Goal: Transaction & Acquisition: Purchase product/service

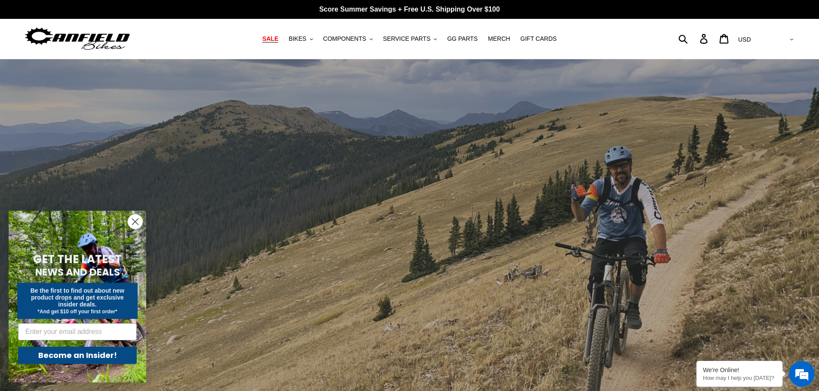
click at [278, 40] on span "SALE" at bounding box center [270, 38] width 16 height 7
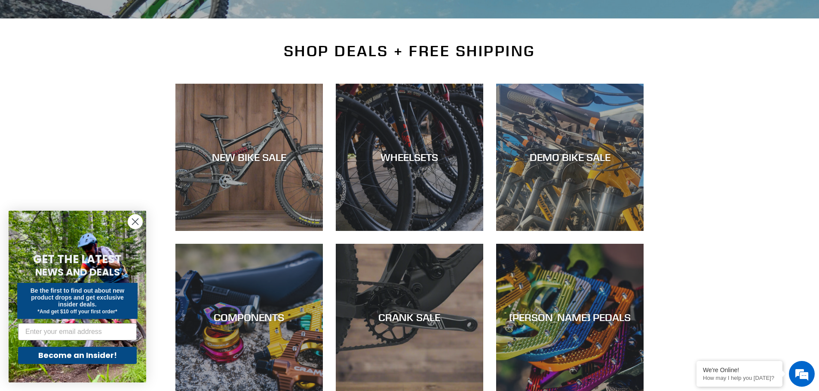
scroll to position [157, 0]
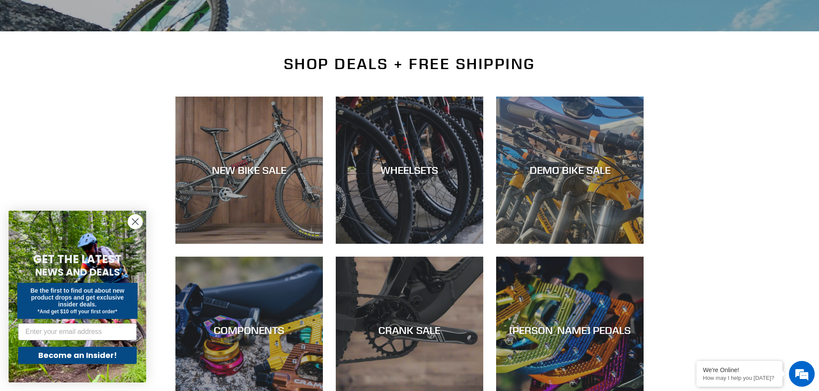
click at [135, 222] on icon "Close dialog" at bounding box center [135, 222] width 6 height 6
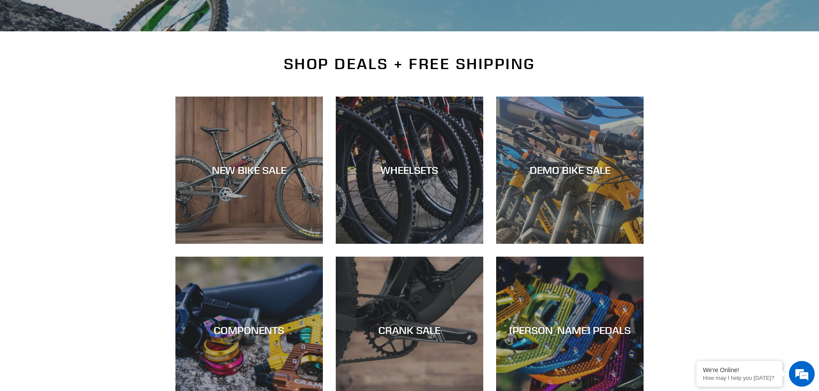
scroll to position [0, 0]
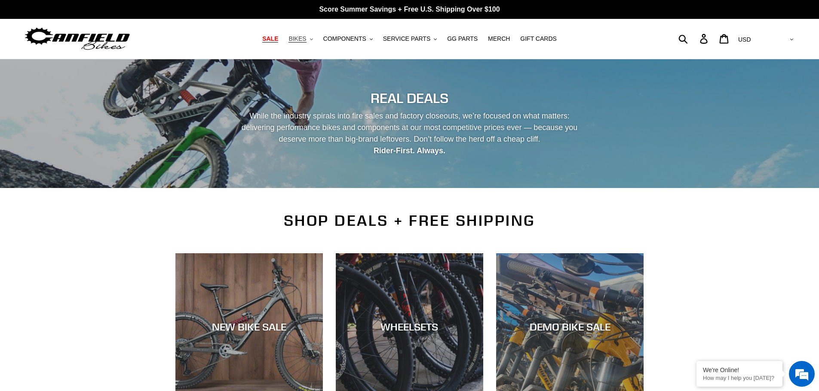
click at [306, 40] on span "BIKES" at bounding box center [297, 38] width 18 height 7
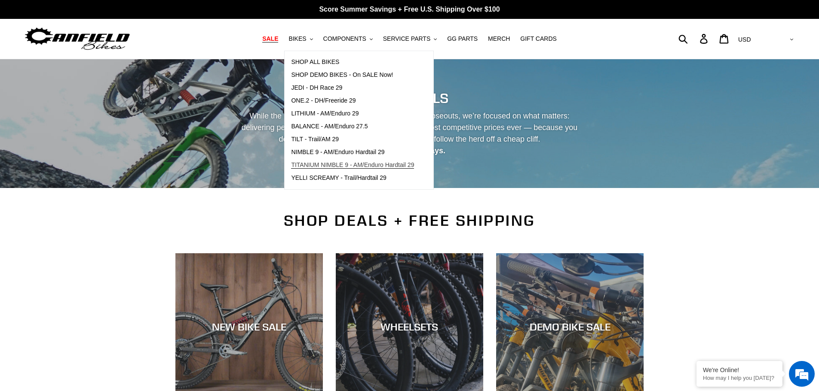
click at [352, 166] on span "TITANIUM NIMBLE 9 - AM/Enduro Hardtail 29" at bounding box center [352, 165] width 123 height 7
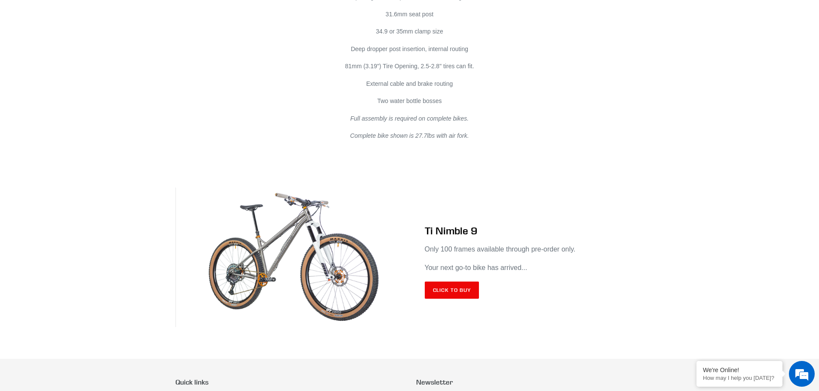
scroll to position [4985, 0]
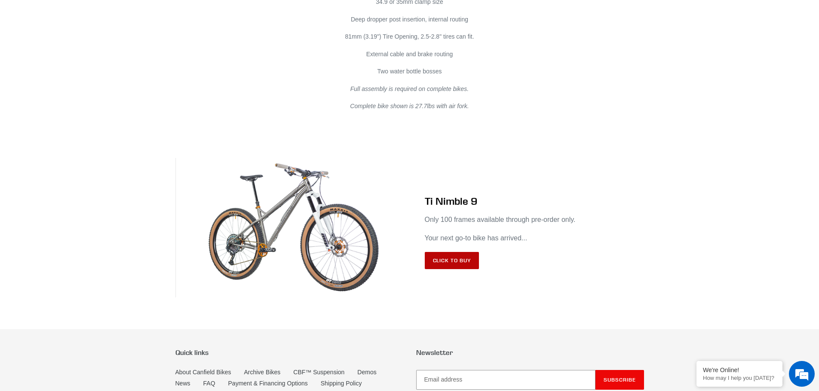
click at [459, 253] on link "Click to Buy" at bounding box center [452, 260] width 55 height 17
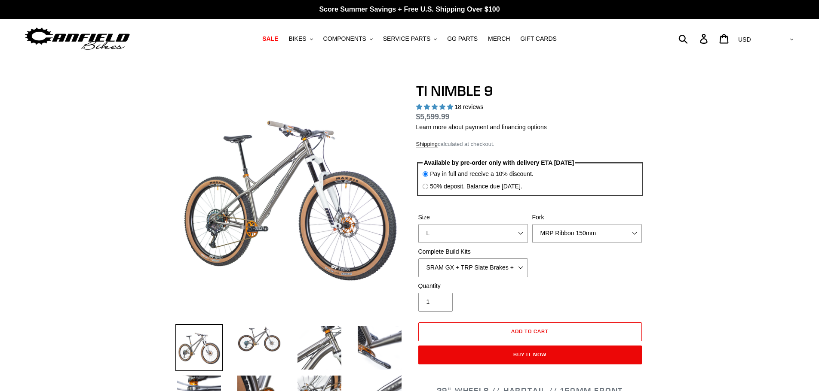
select select "highest-rating"
click at [507, 236] on select "S M L XL / XXL (Specify at checkout)" at bounding box center [473, 233] width 110 height 19
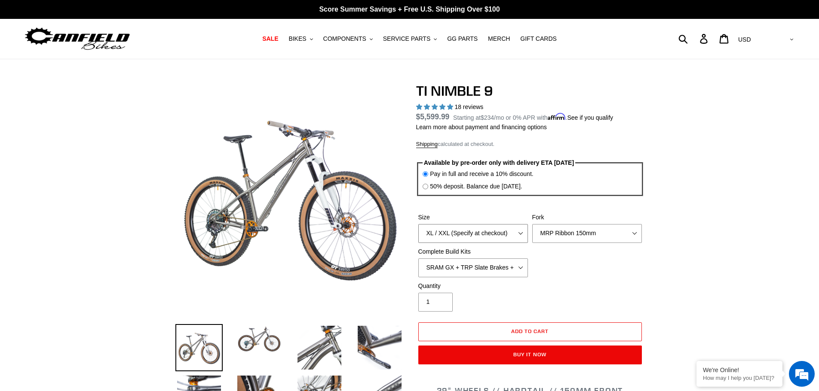
click at [418, 224] on select "S M L XL / XXL (Specify at checkout)" at bounding box center [473, 233] width 110 height 19
click at [511, 232] on select "S M L XL / XXL (Specify at checkout)" at bounding box center [473, 233] width 110 height 19
select select "L"
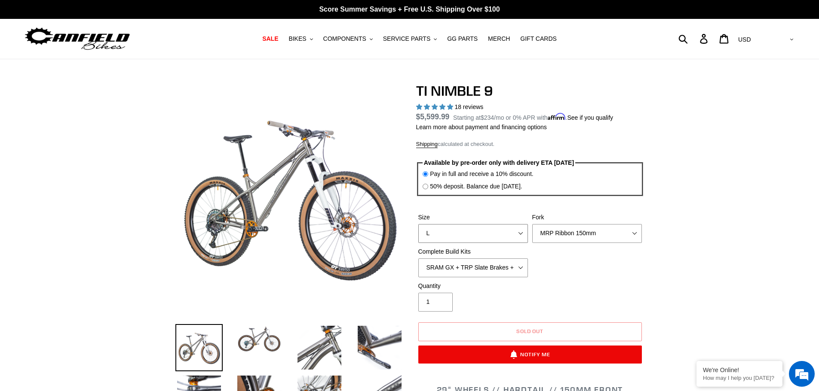
click at [418, 224] on select "S M L XL / XXL (Specify at checkout)" at bounding box center [473, 233] width 110 height 19
click at [566, 238] on select "MRP Ribbon 150mm RockShox Lyrik 150mm Fox Factory 36 150mm Cane Creek Helm 150m…" at bounding box center [587, 233] width 110 height 19
select select "Fork - None"
click at [532, 224] on select "MRP Ribbon 150mm RockShox Lyrik 150mm Fox Factory 36 150mm Cane Creek Helm 150m…" at bounding box center [587, 233] width 110 height 19
click at [513, 268] on select "SRAM GX + TRP Slate Brakes + Rotors + e13 LG-1 Wheels SHIMANO XT + SHIMANO brak…" at bounding box center [473, 268] width 110 height 19
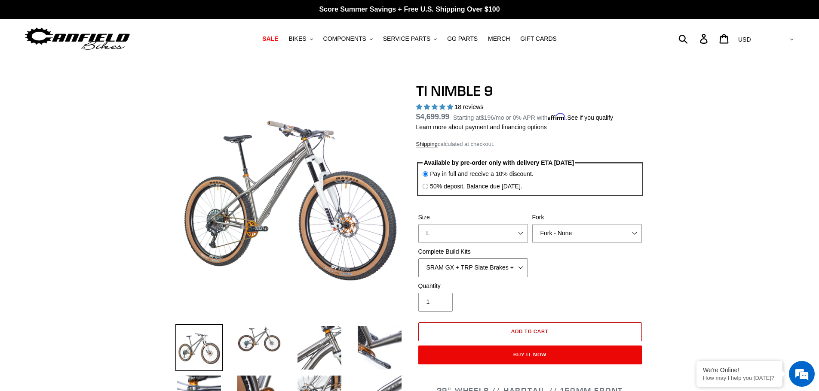
select select "Complete Build Kit - None (Contact us for Custom Builds)"
click at [418, 259] on select "SRAM GX + TRP Slate Brakes + Rotors + e13 LG-1 Wheels SHIMANO XT + SHIMANO brak…" at bounding box center [473, 268] width 110 height 19
click at [519, 234] on select "S M L XL / XXL (Specify at checkout)" at bounding box center [473, 233] width 110 height 19
select select "XL / XXL (Specify at checkout)"
click at [418, 224] on select "S M L XL / XXL (Specify at checkout)" at bounding box center [473, 233] width 110 height 19
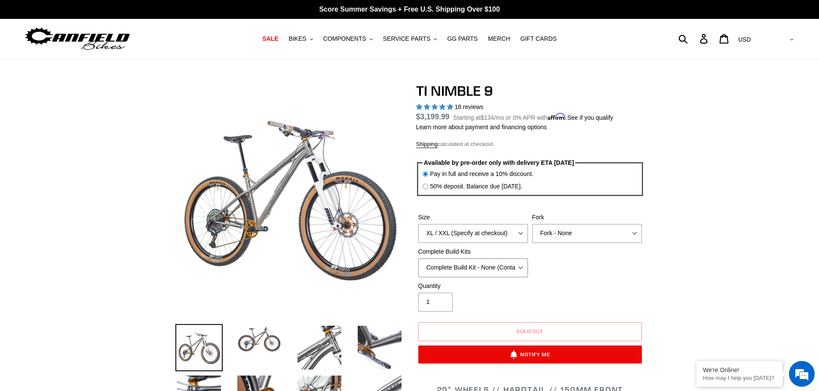
click at [519, 269] on select "SRAM GX + TRP Slate Brakes + Rotors + e13 LG-1 Wheels SHIMANO XT + SHIMANO brak…" at bounding box center [473, 268] width 110 height 19
select select "SHIMANO XTR + HOPE Brakes + DT Swiss Carbon Wheels"
click at [418, 259] on select "SRAM GX + TRP Slate Brakes + Rotors + e13 LG-1 Wheels SHIMANO XT + SHIMANO brak…" at bounding box center [473, 268] width 110 height 19
click at [560, 239] on select "MRP Ribbon 150mm RockShox Lyrik 150mm Fox Factory 36 150mm Cane Creek Helm 150m…" at bounding box center [587, 233] width 110 height 19
select select "Fox Factory 36 150mm"
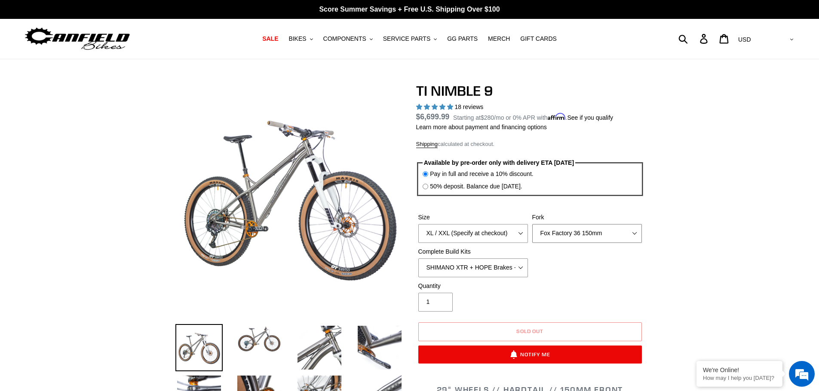
click at [532, 224] on select "MRP Ribbon 150mm RockShox Lyrik 150mm Fox Factory 36 150mm Cane Creek Helm 150m…" at bounding box center [587, 233] width 110 height 19
